Goal: Information Seeking & Learning: Find specific page/section

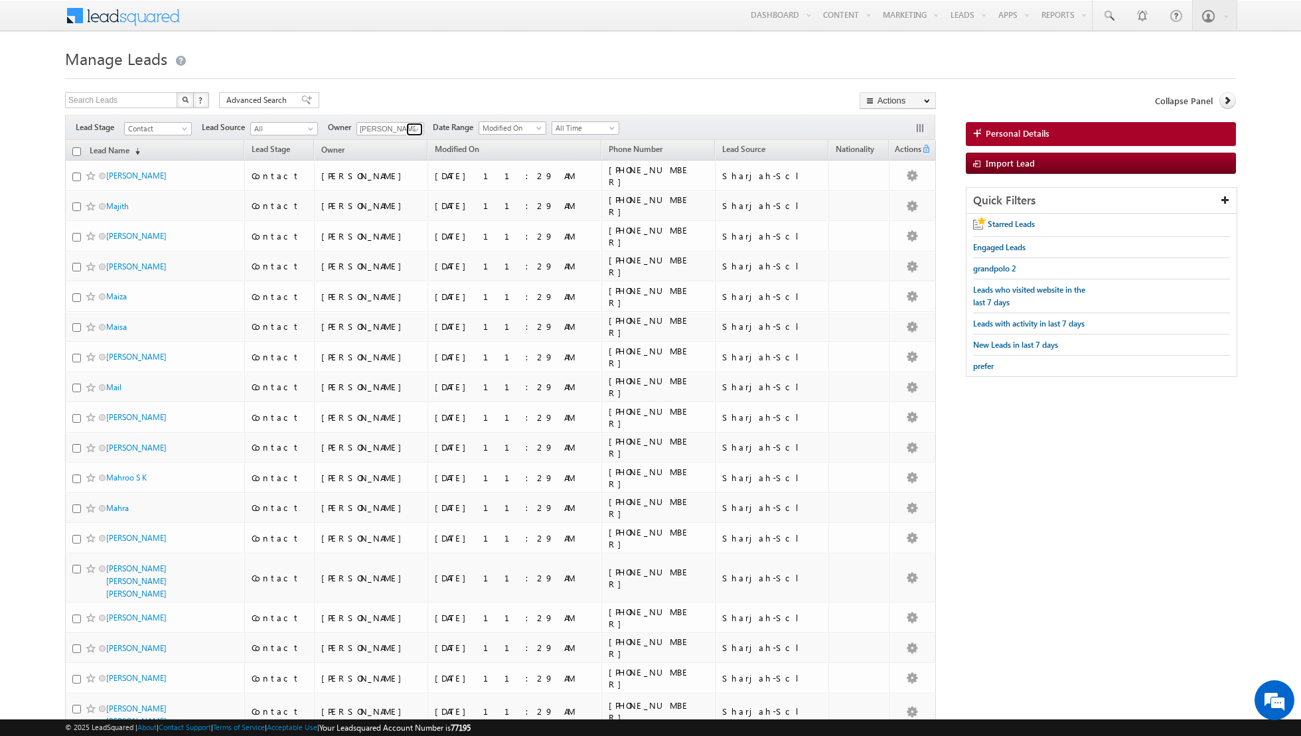
click at [411, 128] on span at bounding box center [416, 129] width 11 height 11
click at [394, 143] on link "Any" at bounding box center [422, 141] width 133 height 15
type input "Any"
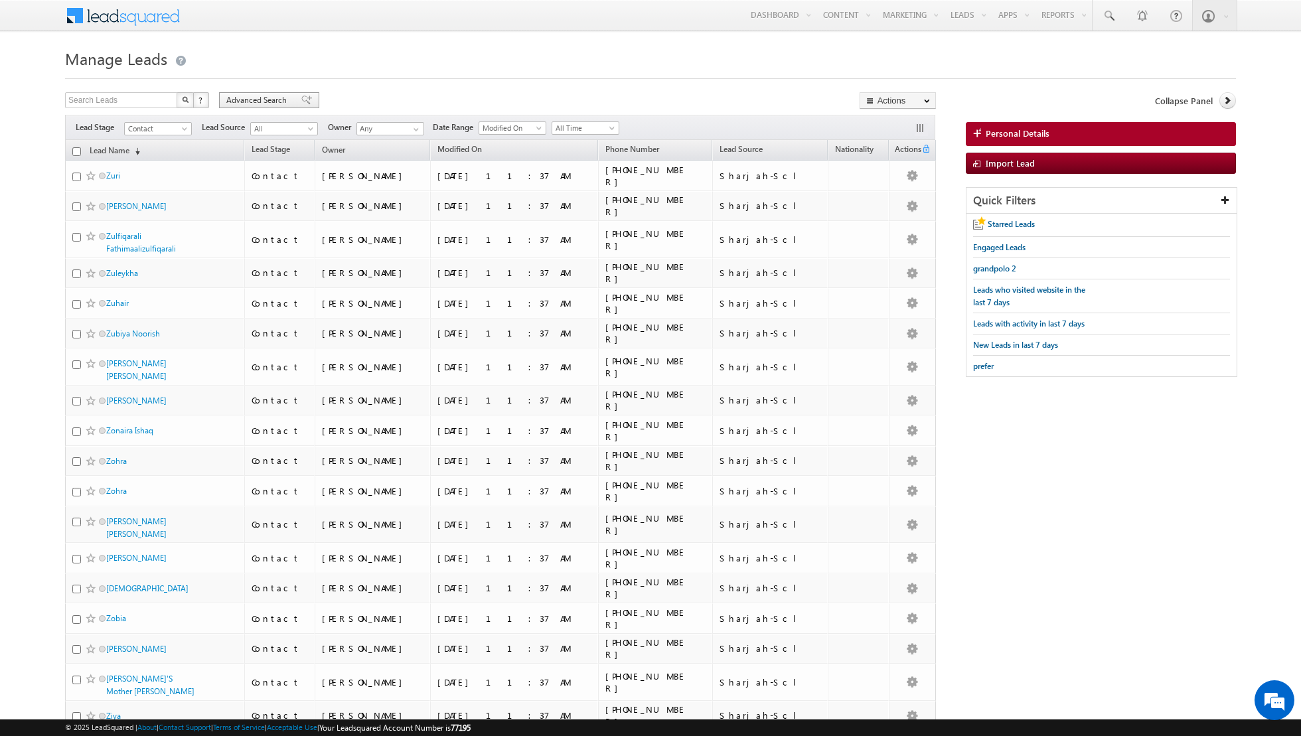
click at [301, 96] on span at bounding box center [306, 100] width 11 height 9
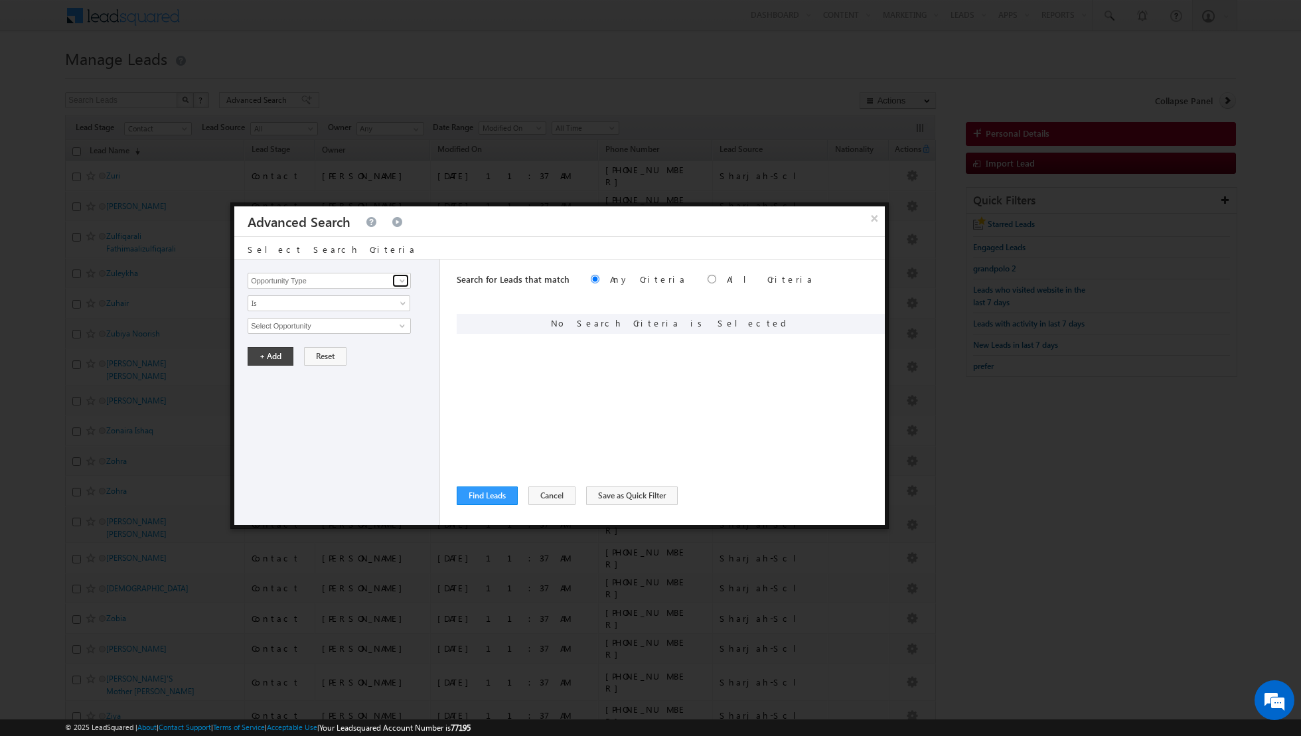
click at [408, 282] on link at bounding box center [400, 280] width 17 height 13
type input "l"
click at [350, 303] on link "Focus Project" at bounding box center [329, 307] width 163 height 15
type input "Focus Project"
click at [352, 327] on input "text" at bounding box center [329, 326] width 163 height 16
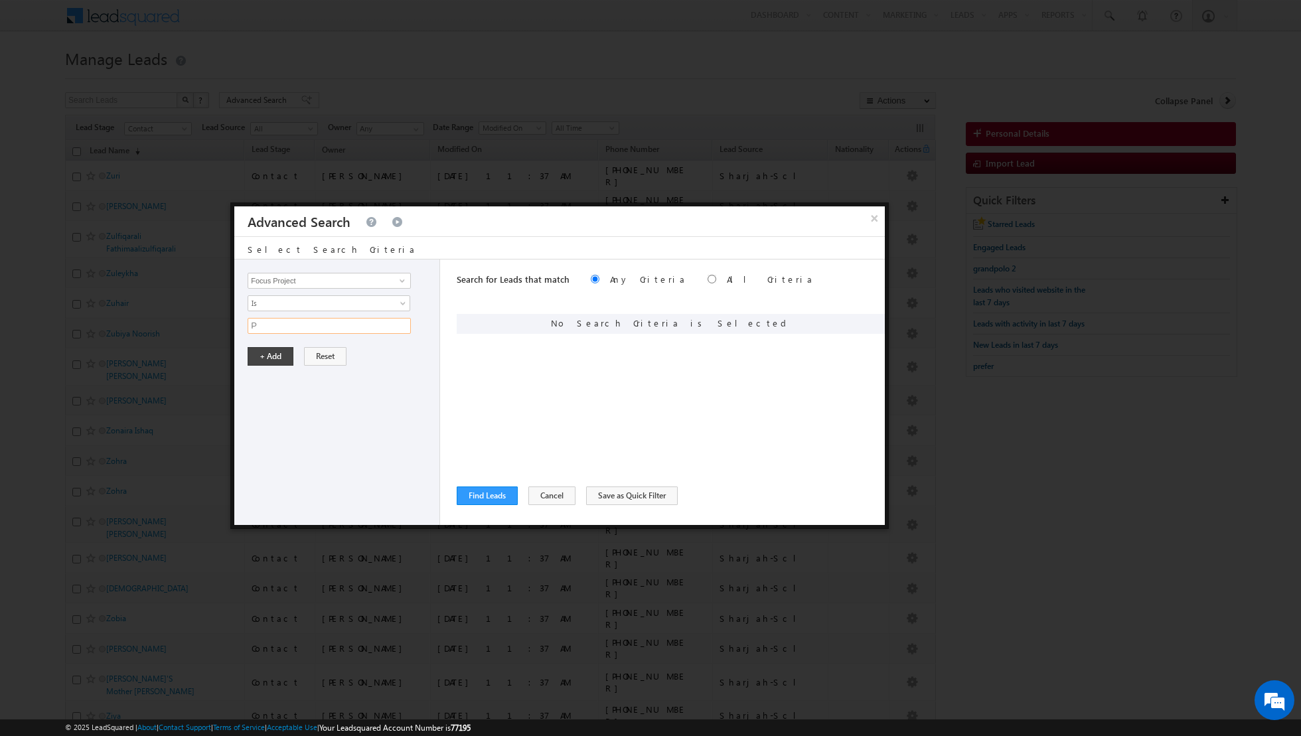
type input "P1"
click at [266, 360] on button "+ Add" at bounding box center [271, 356] width 46 height 19
click at [493, 498] on button "Find Leads" at bounding box center [487, 495] width 61 height 19
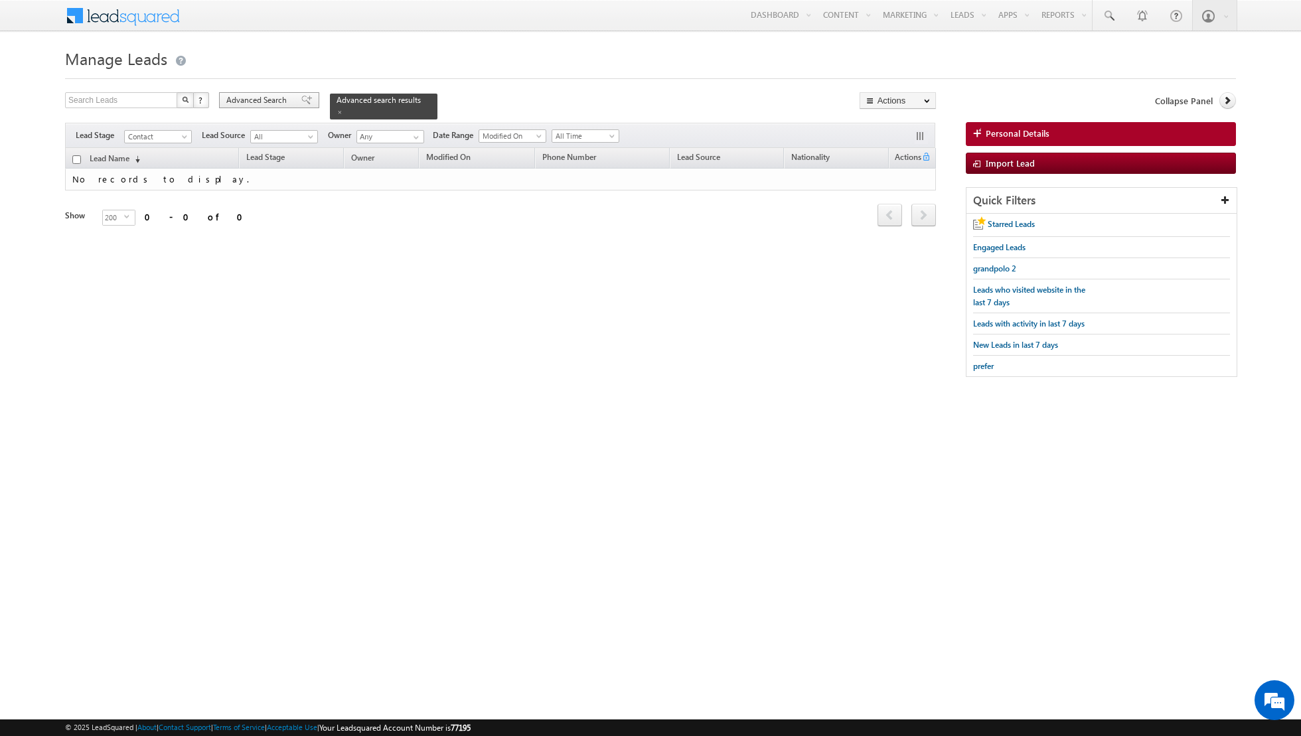
click at [301, 100] on span at bounding box center [306, 100] width 11 height 9
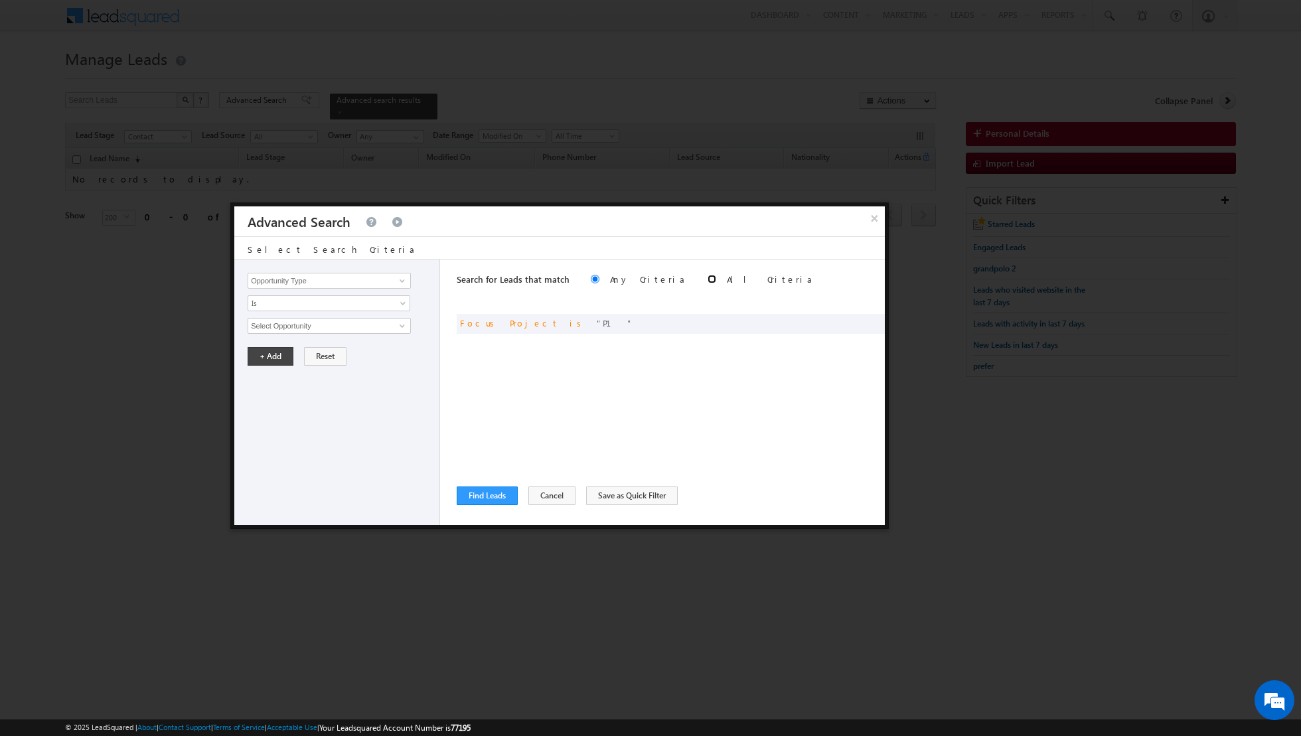
click at [708, 281] on input "radio" at bounding box center [712, 279] width 9 height 9
radio input "true"
click at [487, 500] on button "Find Leads" at bounding box center [487, 495] width 61 height 19
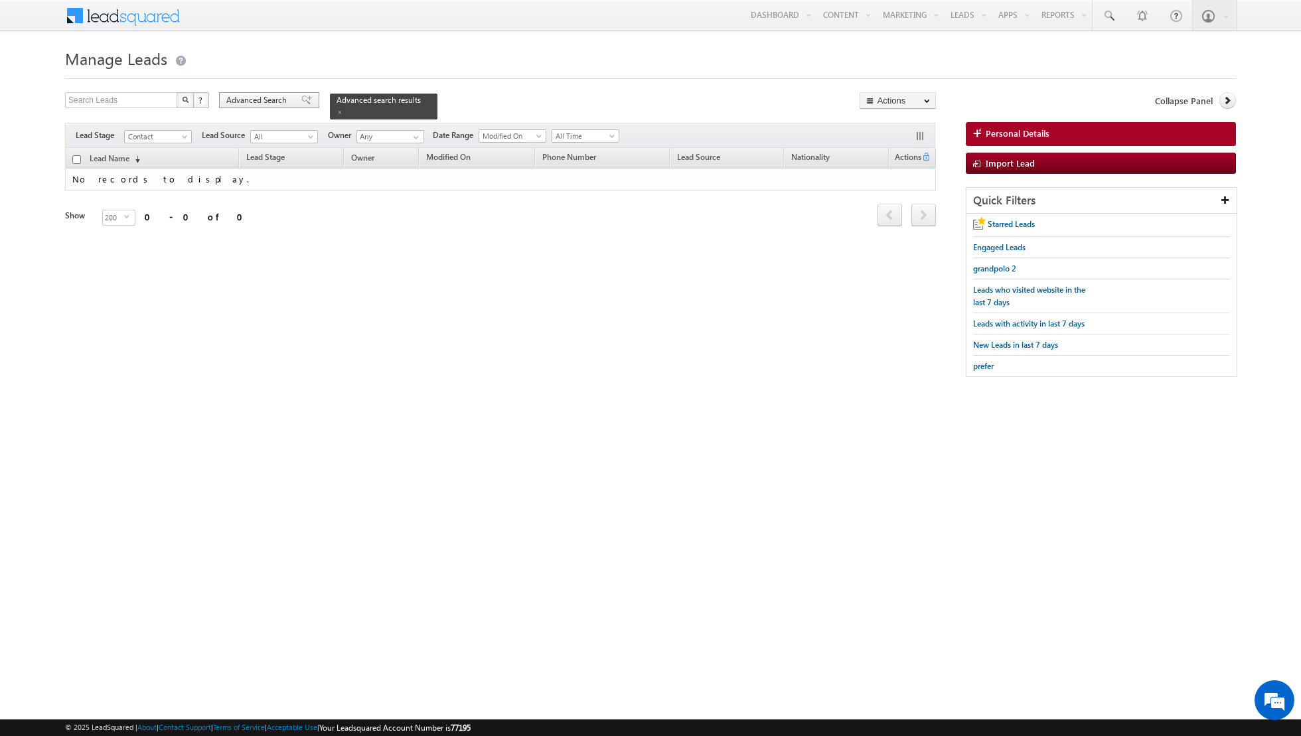
click at [282, 95] on span "Advanced Search" at bounding box center [258, 100] width 64 height 12
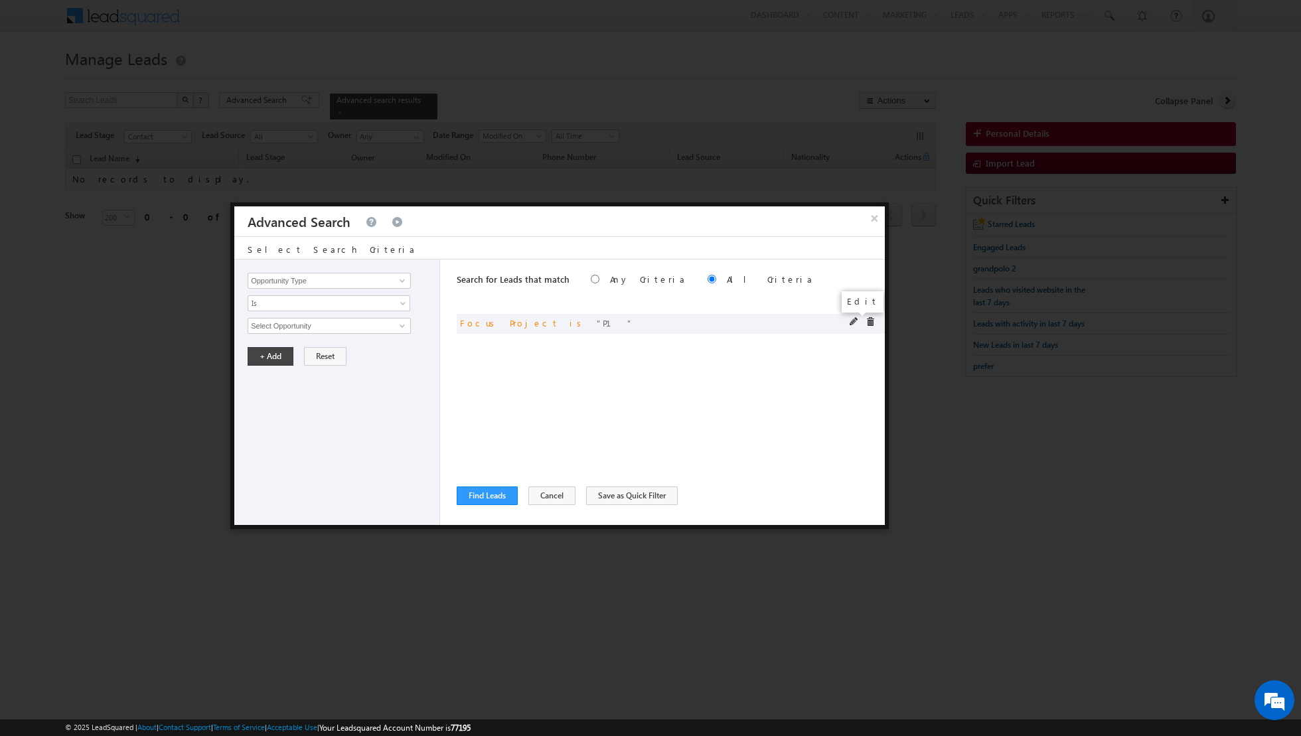
click at [850, 321] on span at bounding box center [854, 321] width 9 height 9
click at [851, 320] on span at bounding box center [854, 321] width 9 height 9
click at [871, 319] on span at bounding box center [869, 321] width 9 height 9
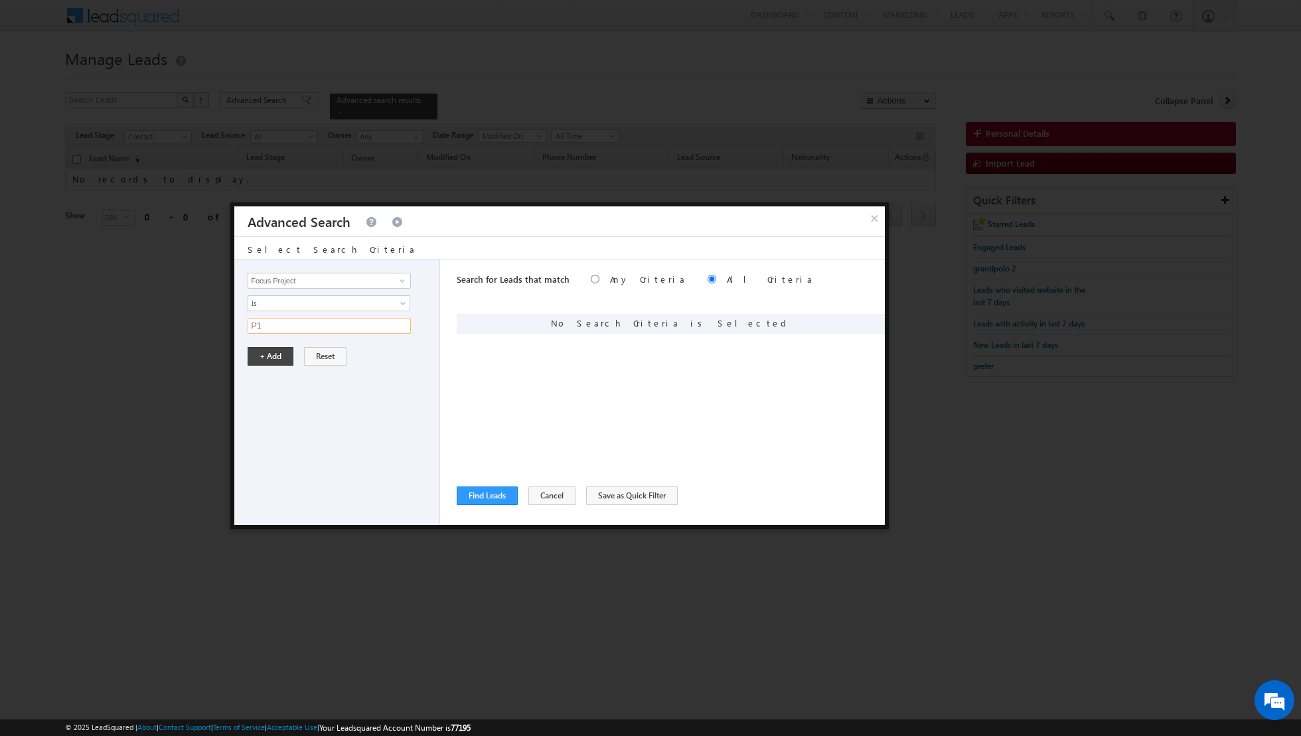
click at [365, 326] on input "P1" at bounding box center [329, 326] width 163 height 16
type input "P"
type input "p1"
click at [260, 357] on button "+ Add" at bounding box center [271, 356] width 46 height 19
click at [478, 490] on button "Find Leads" at bounding box center [487, 495] width 61 height 19
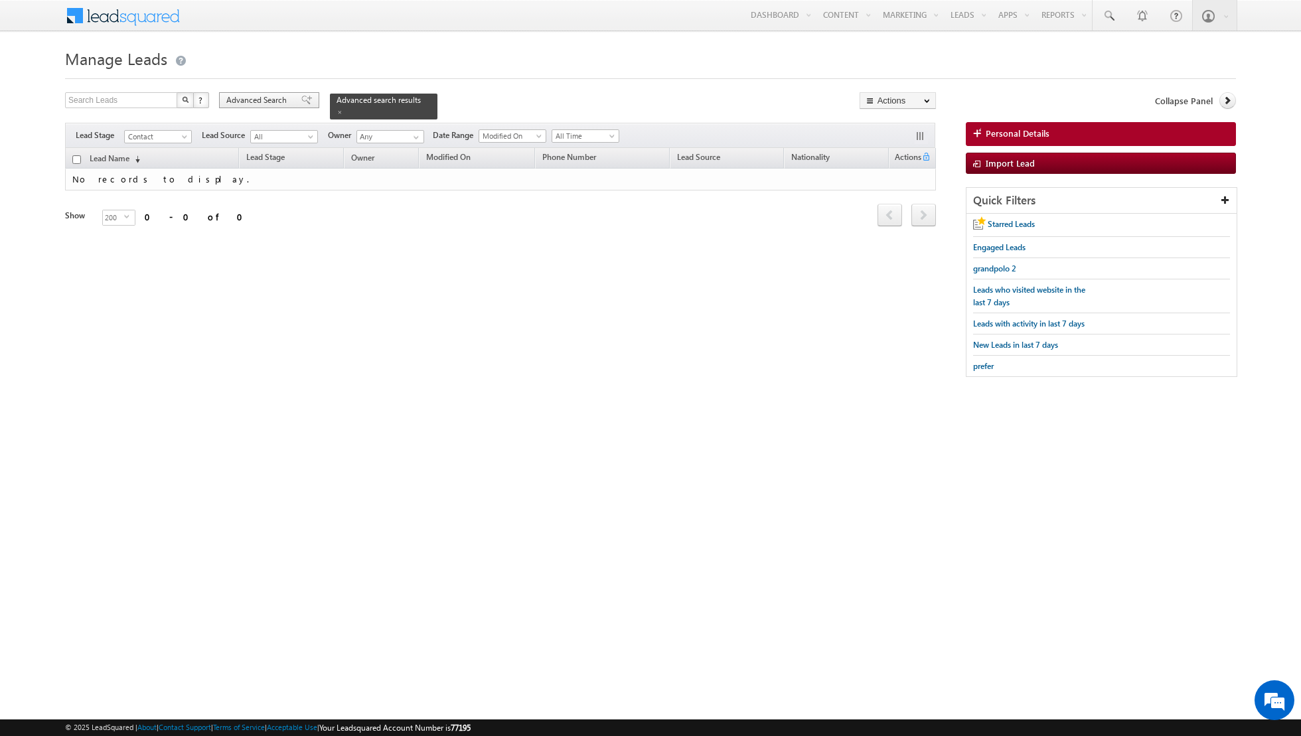
click at [271, 100] on span "Advanced Search" at bounding box center [258, 100] width 64 height 12
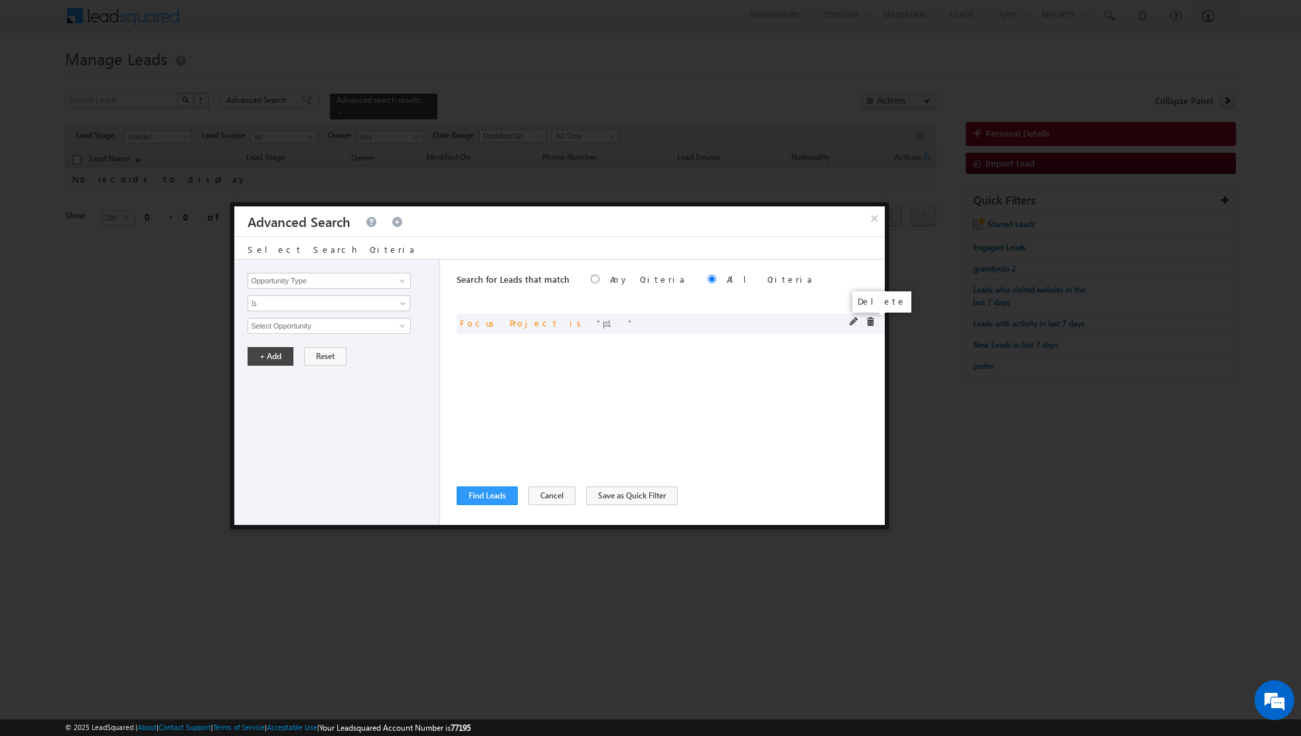
click at [869, 319] on span at bounding box center [869, 321] width 9 height 9
click at [348, 283] on input "Opportunity Type" at bounding box center [329, 281] width 163 height 16
type input "Lead Source"
click at [319, 328] on span "None Selected" at bounding box center [323, 326] width 151 height 15
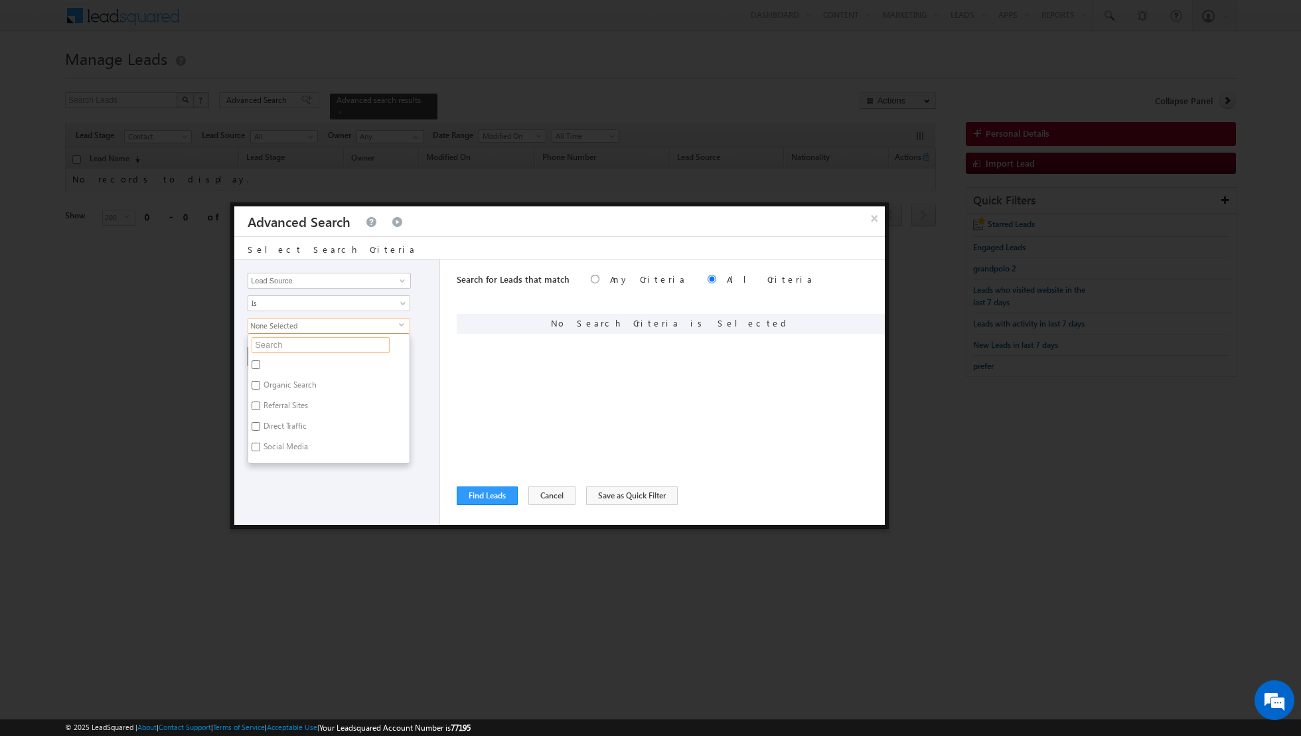
click at [309, 342] on input "text" at bounding box center [321, 345] width 138 height 16
type input "scl"
click at [291, 427] on label "Sharjah-Scl" at bounding box center [282, 428] width 68 height 21
click at [260, 427] on input "Sharjah-Scl" at bounding box center [256, 426] width 9 height 9
checkbox input "true"
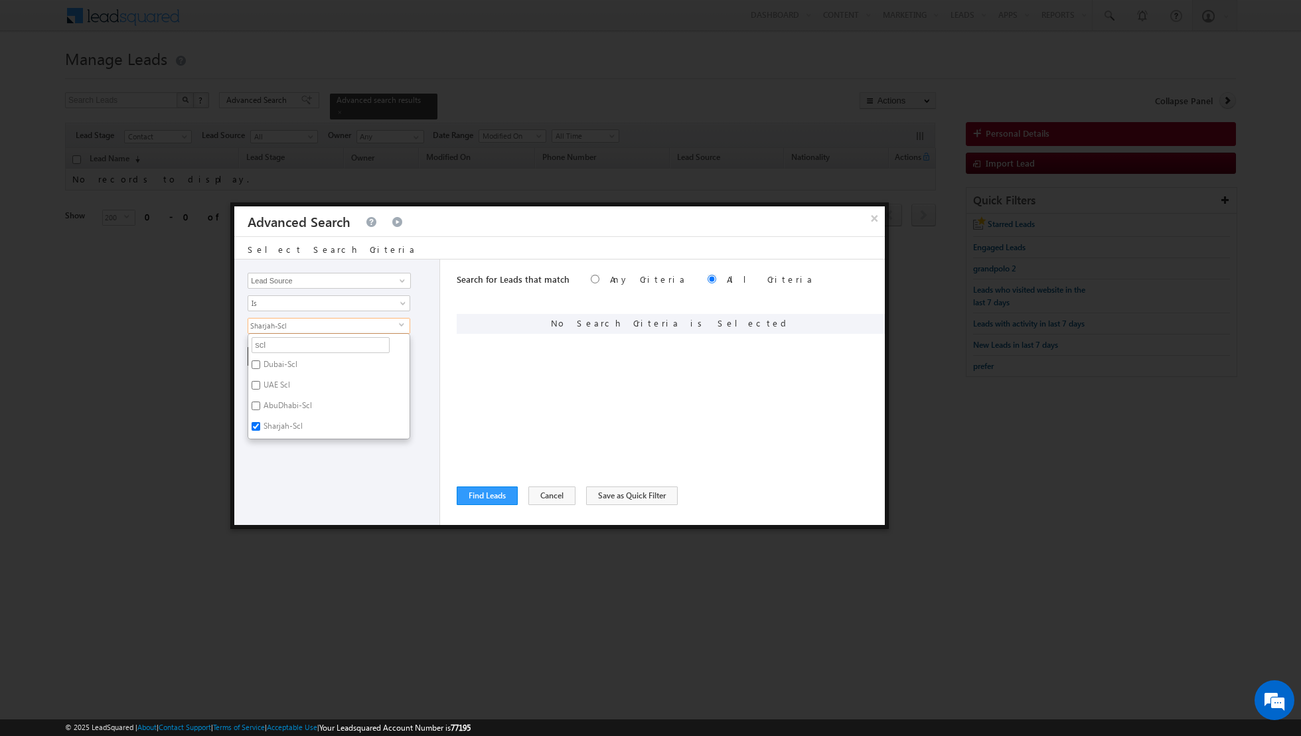
click at [488, 389] on div "Search for Leads that match Any Criteria All Criteria Note that the current tri…" at bounding box center [671, 392] width 428 height 265
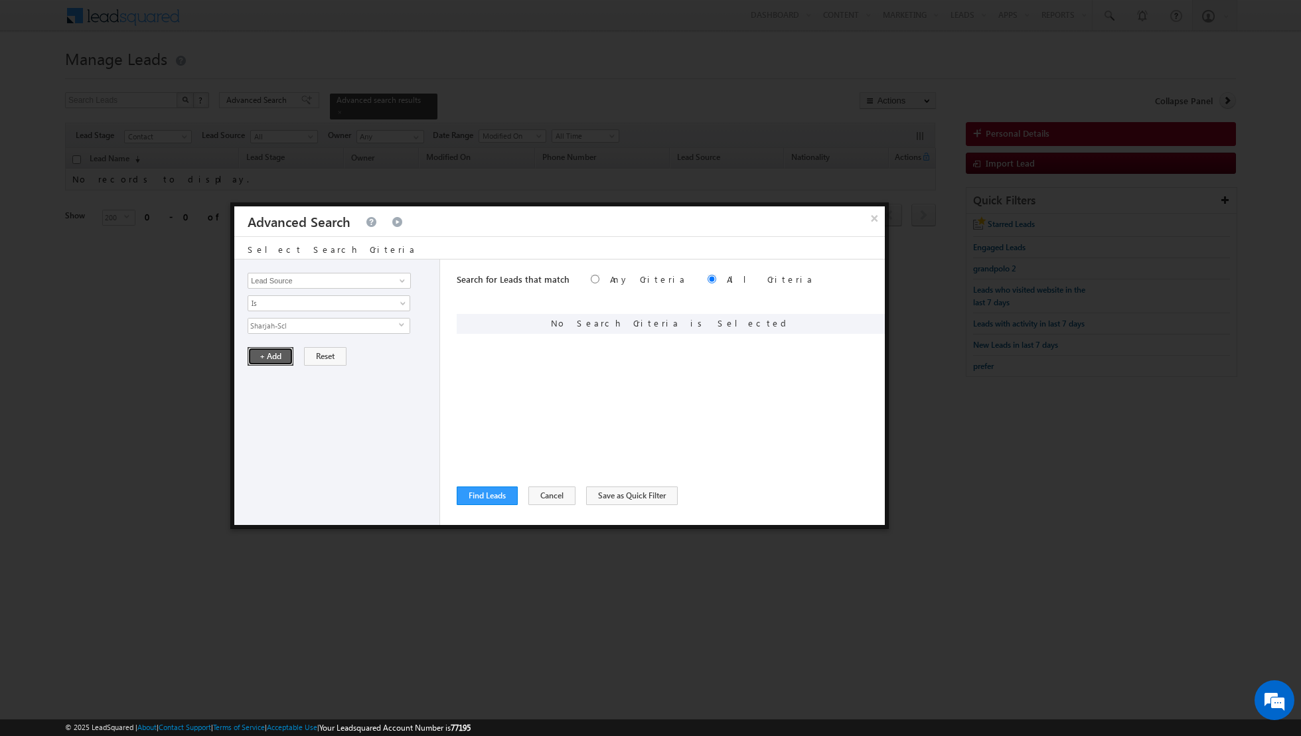
click at [261, 358] on button "+ Add" at bounding box center [271, 356] width 46 height 19
click at [481, 467] on div "Search for Leads that match Any Criteria All Criteria Note that the current tri…" at bounding box center [671, 392] width 428 height 265
click at [540, 497] on button "Cancel" at bounding box center [551, 495] width 47 height 19
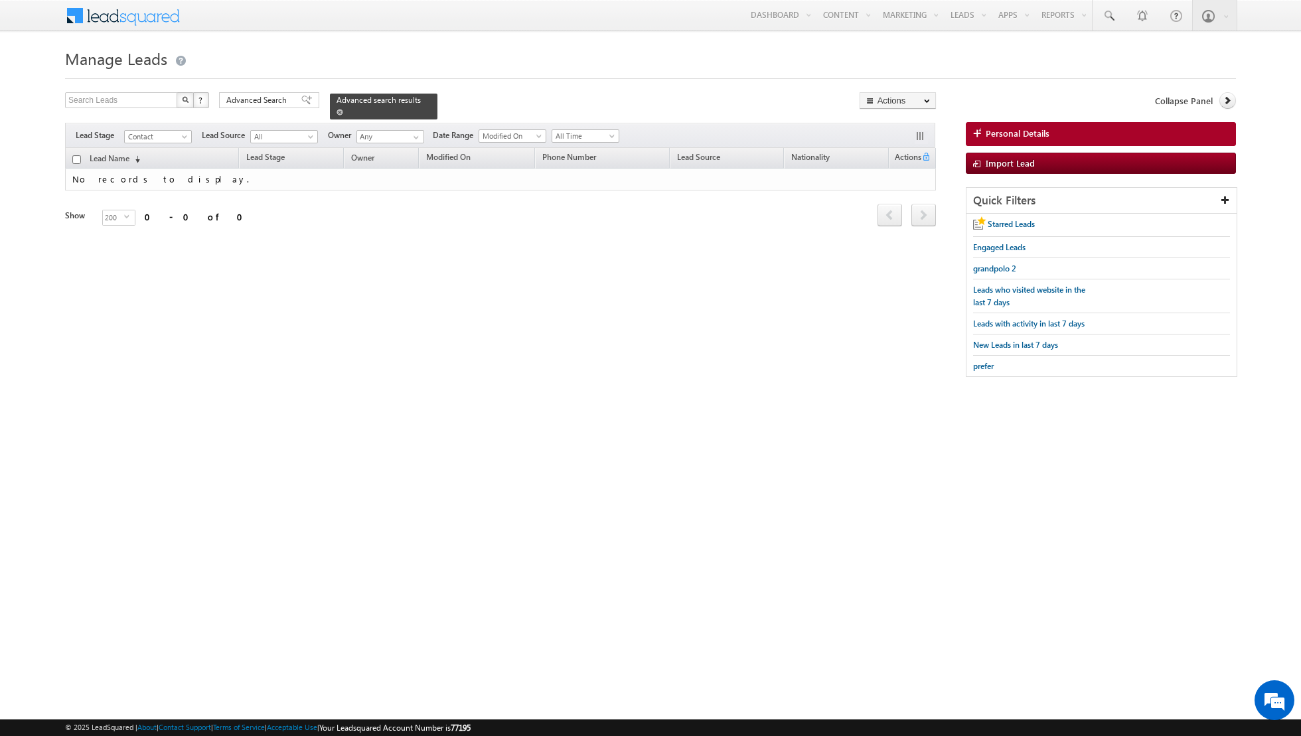
click at [336, 112] on span at bounding box center [339, 112] width 7 height 7
